Goal: Information Seeking & Learning: Learn about a topic

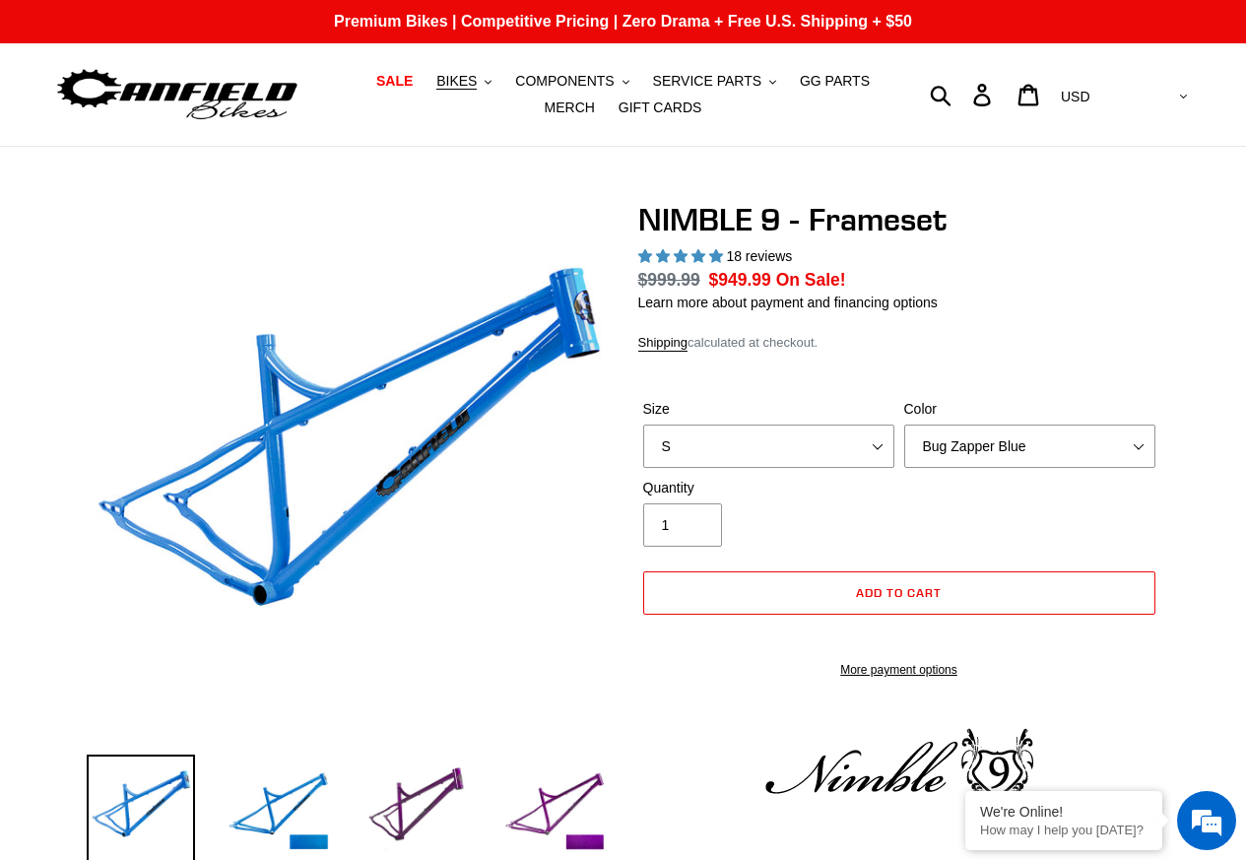
select select "highest-rating"
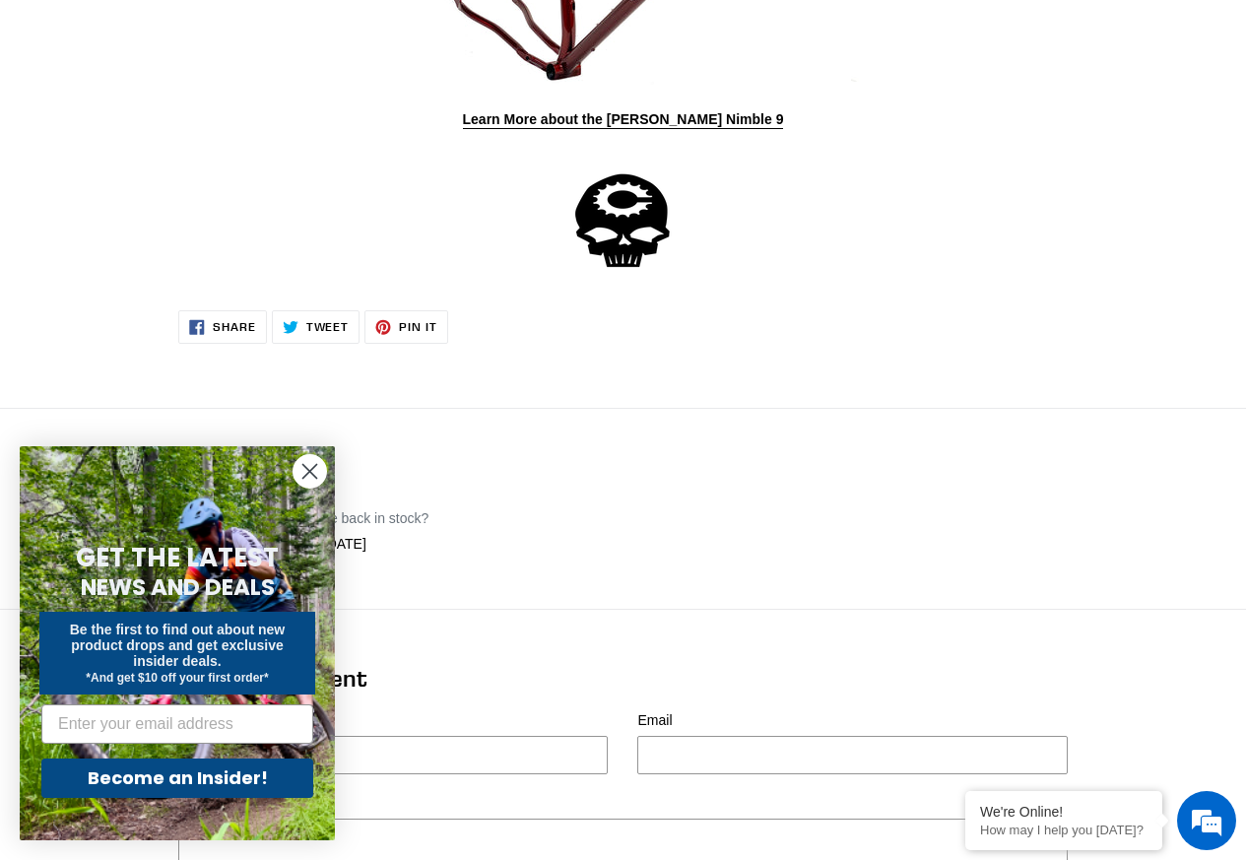
scroll to position [1419, 0]
